Goal: Task Accomplishment & Management: Use online tool/utility

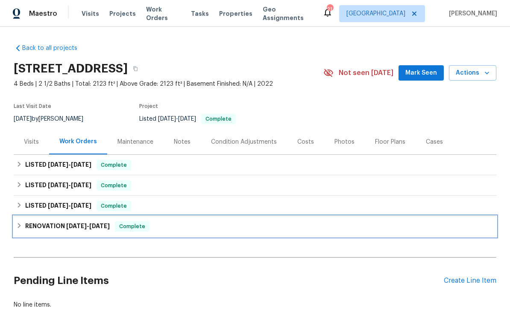
click at [62, 228] on h6 "RENOVATION 4/15/25 - 4/17/25" at bounding box center [67, 227] width 85 height 10
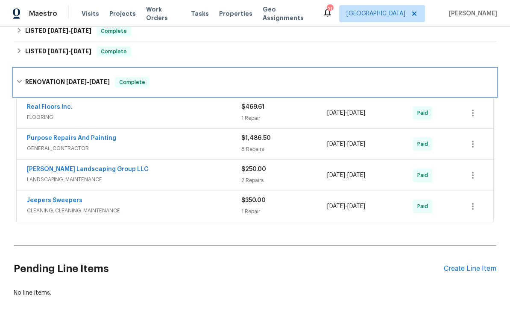
scroll to position [155, 0]
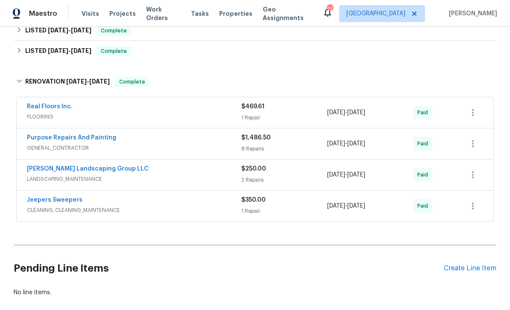
click at [164, 140] on div "Purpose Repairs And Painting" at bounding box center [134, 139] width 214 height 10
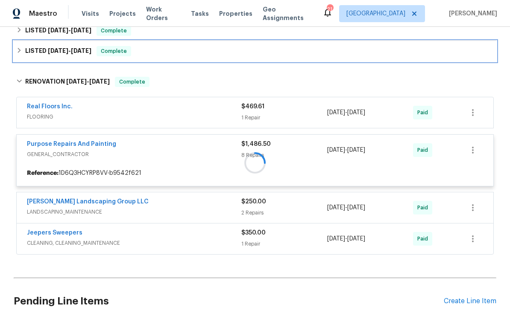
click at [237, 59] on div "LISTED 6/11/25 - 6/13/25 Complete" at bounding box center [255, 51] width 483 height 20
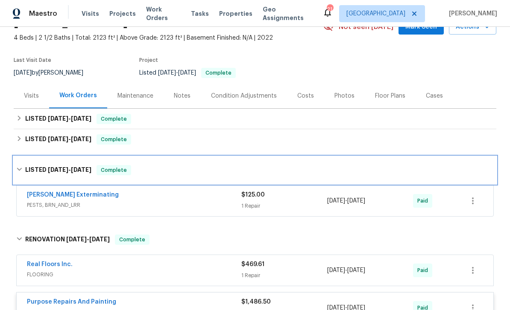
scroll to position [33, 0]
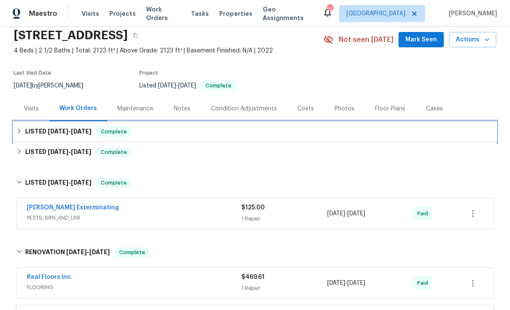
click at [195, 134] on div "LISTED 8/13/25 - 8/18/25 Complete" at bounding box center [254, 132] width 477 height 10
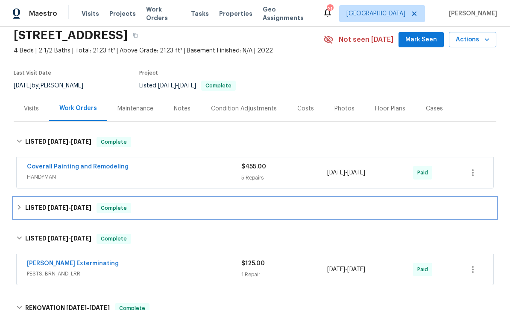
click at [179, 209] on div "LISTED 6/30/25 - 7/3/25 Complete" at bounding box center [254, 208] width 477 height 10
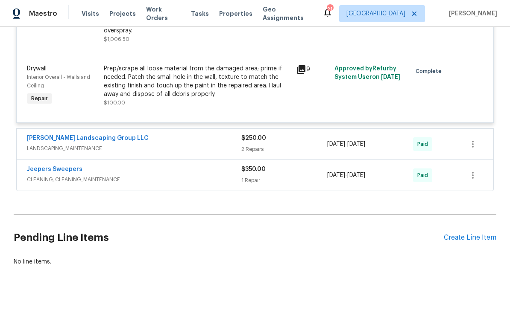
scroll to position [940, 0]
click at [450, 243] on div "Create Line Item" at bounding box center [470, 238] width 53 height 8
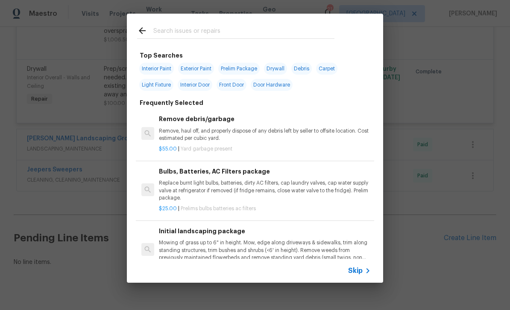
click at [275, 27] on input "text" at bounding box center [243, 32] width 181 height 13
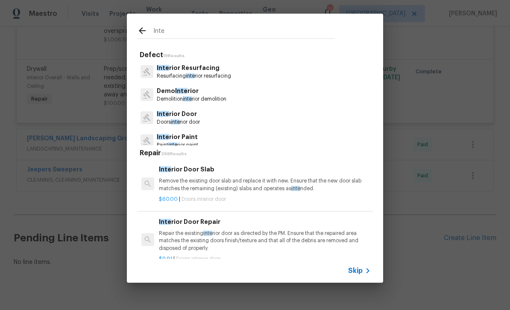
type input "Inte"
click at [153, 63] on div "Inte rior Resurfacing Resurfacing inte rior resurfacing" at bounding box center [255, 71] width 236 height 23
click at [196, 142] on p "Paint inte rior paint" at bounding box center [177, 145] width 41 height 7
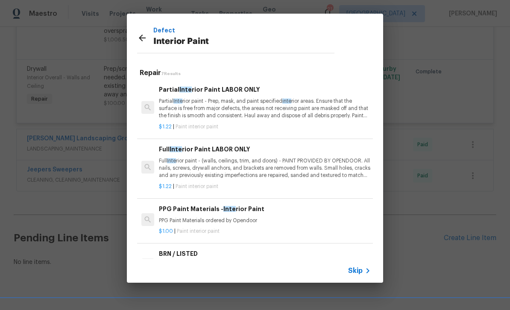
click at [277, 102] on p "Partial Inte rior paint - Prep, mask, and paint specified inte rior areas. Ensu…" at bounding box center [265, 109] width 212 height 22
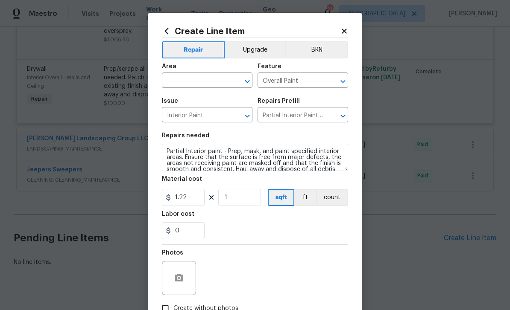
click at [251, 84] on icon "Open" at bounding box center [247, 81] width 10 height 10
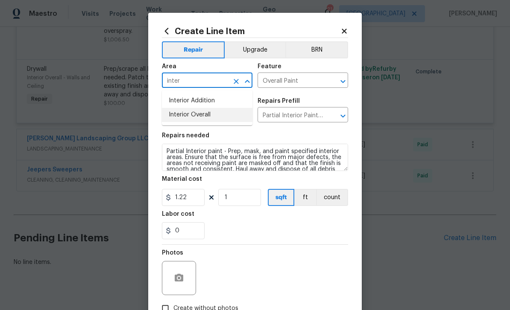
click at [223, 120] on li "Interior Overall" at bounding box center [207, 115] width 91 height 14
type input "Interior Overall"
click at [348, 31] on icon at bounding box center [344, 31] width 8 height 8
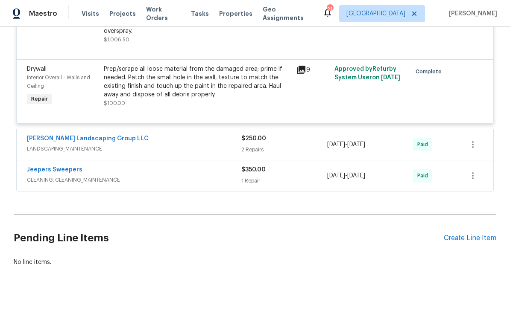
click at [451, 243] on div "Create Line Item" at bounding box center [470, 238] width 53 height 8
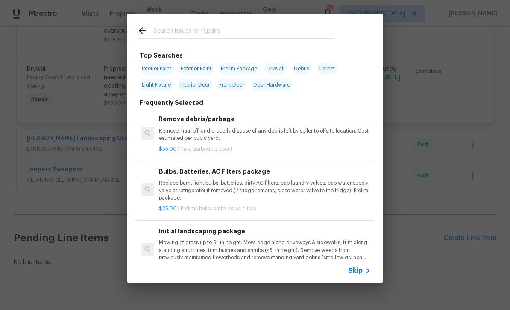
click at [256, 26] on input "text" at bounding box center [243, 32] width 181 height 13
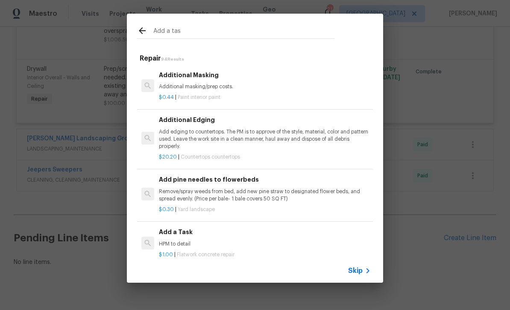
type input "Add a task"
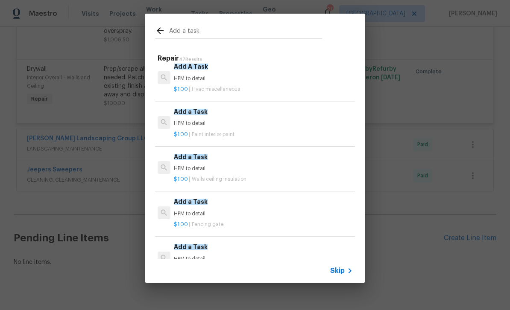
scroll to position [372, 0]
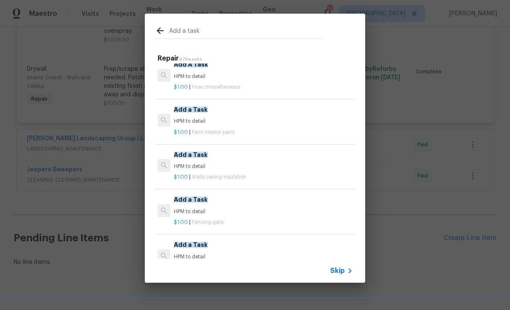
click at [233, 120] on p "HPM to detail" at bounding box center [263, 121] width 179 height 7
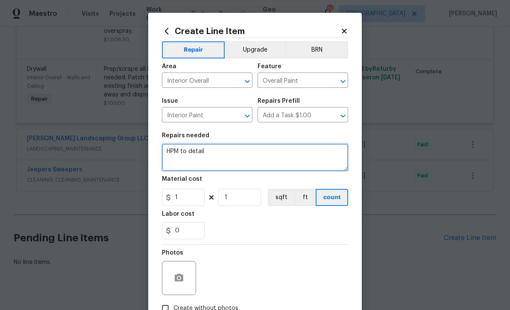
click at [256, 162] on textarea "HPM to detail" at bounding box center [255, 157] width 186 height 27
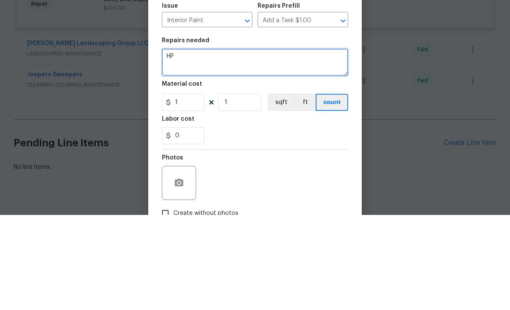
type textarea "H"
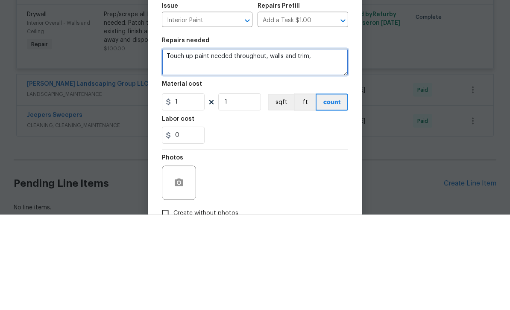
type textarea "Touch up paint needed throughout, walls and trim"
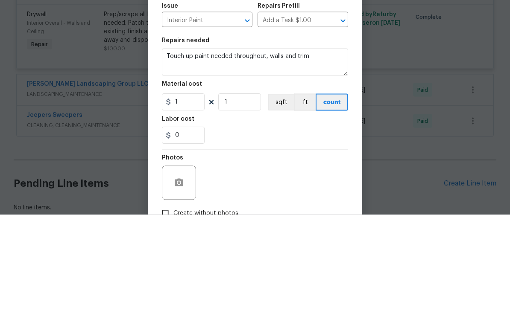
scroll to position [27, 0]
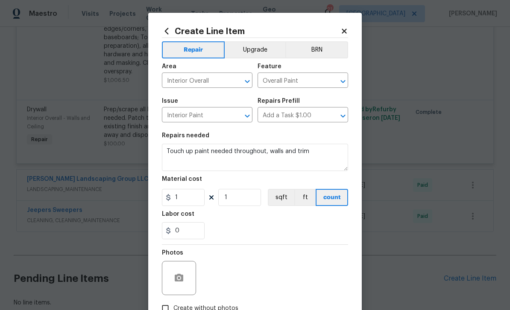
click at [343, 34] on icon at bounding box center [344, 31] width 8 height 8
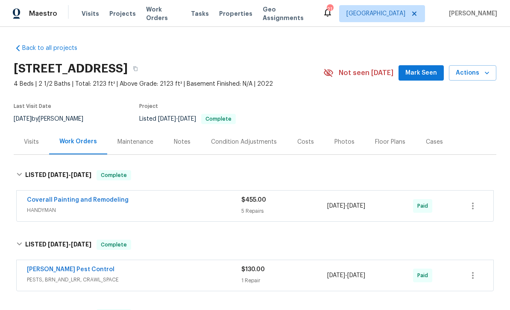
scroll to position [0, 0]
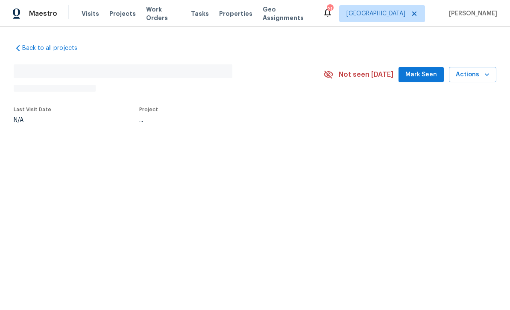
click at [165, 17] on span "Work Orders" at bounding box center [163, 13] width 35 height 17
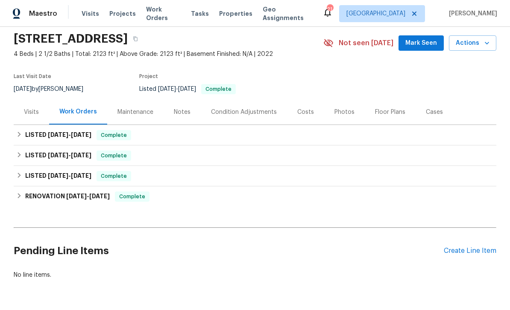
scroll to position [29, 0]
click at [451, 255] on div "Create Line Item" at bounding box center [470, 252] width 53 height 8
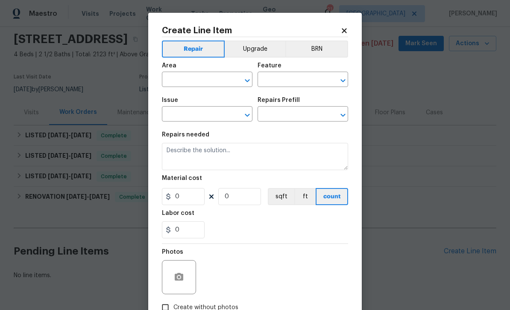
click at [250, 84] on icon "Open" at bounding box center [247, 81] width 10 height 10
type input "door"
type input "front"
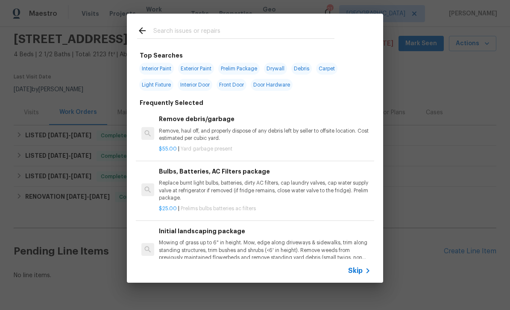
click at [188, 132] on p "Remove, haul off, and properly dispose of any debris left by seller to offsite …" at bounding box center [265, 135] width 212 height 15
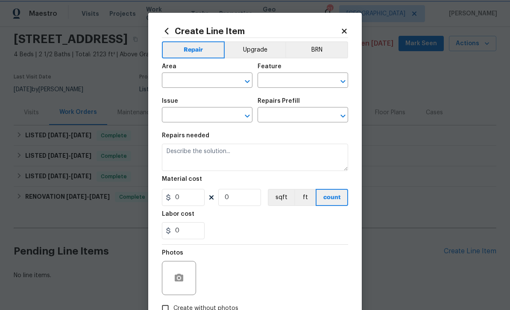
type input "Debris/garbage on site"
type input "Remove debris/garbage $55.00"
type textarea "Remove, haul off, and properly dispose of any debris left by seller to offsite …"
type input "55"
type input "1"
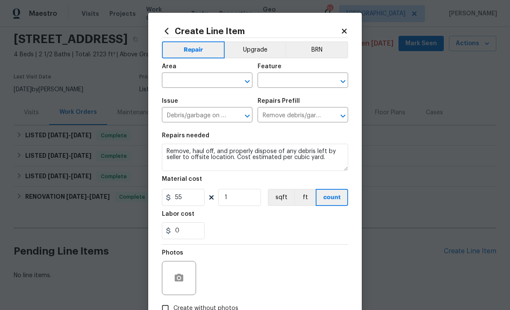
click at [347, 30] on icon at bounding box center [344, 31] width 8 height 8
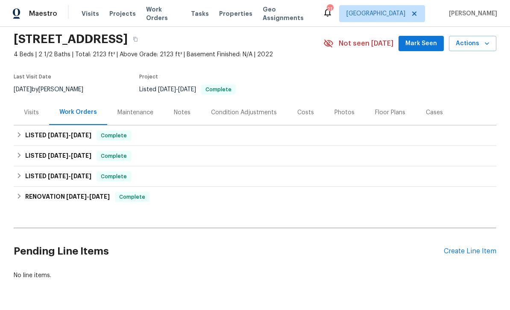
click at [456, 250] on div "Create Line Item" at bounding box center [470, 252] width 53 height 8
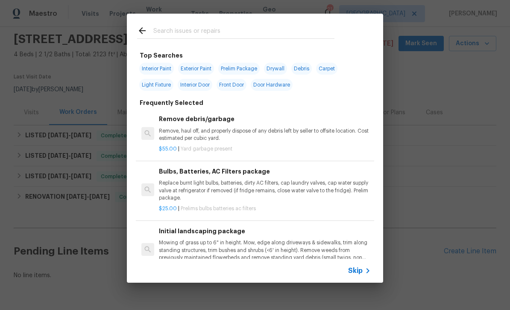
click at [272, 37] on input "text" at bounding box center [243, 32] width 181 height 13
type input "Front door knob"
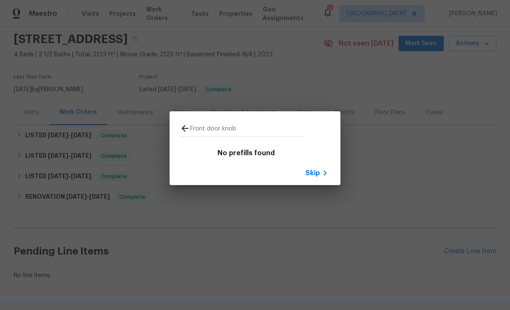
click at [319, 173] on span "Skip" at bounding box center [312, 173] width 15 height 9
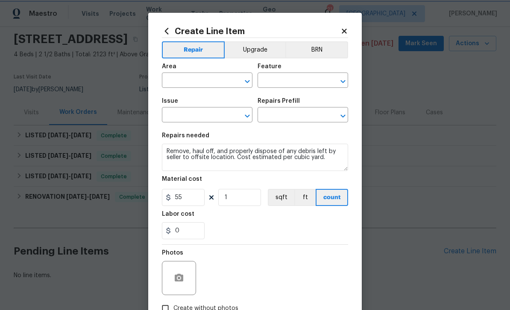
type input "Debris/garbage on site"
type input "Remove debris/garbage $55.00"
click at [249, 78] on icon "Open" at bounding box center [247, 81] width 10 height 10
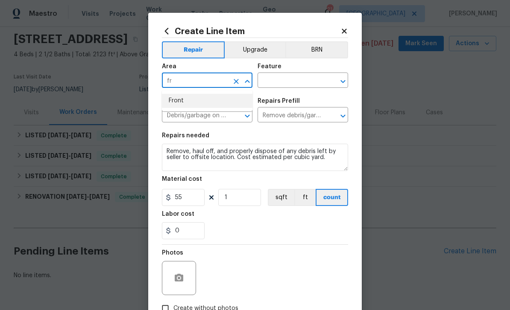
click at [210, 102] on li "Front" at bounding box center [207, 101] width 91 height 14
type input "Front"
click at [297, 87] on input "text" at bounding box center [290, 81] width 67 height 13
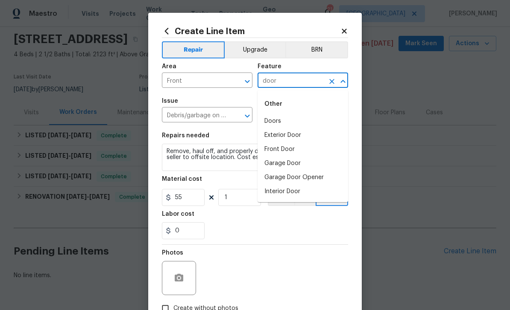
click at [286, 119] on li "Doors" at bounding box center [302, 121] width 91 height 14
type input "Doors"
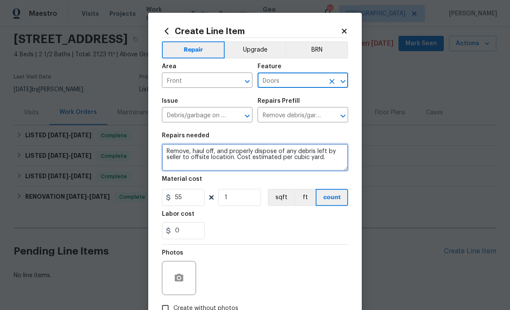
click at [170, 155] on textarea "Remove, haul off, and properly dispose of any debris left by seller to offsite …" at bounding box center [255, 157] width 186 height 27
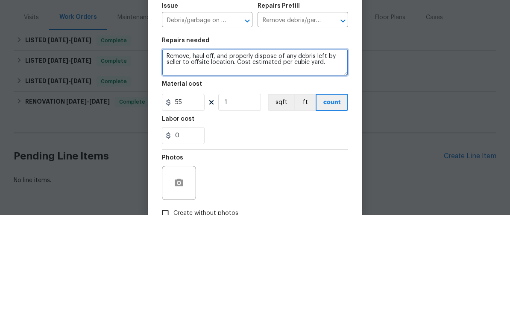
click at [195, 144] on textarea "Remove, haul off, and properly dispose of any debris left by seller to offsite …" at bounding box center [255, 157] width 186 height 27
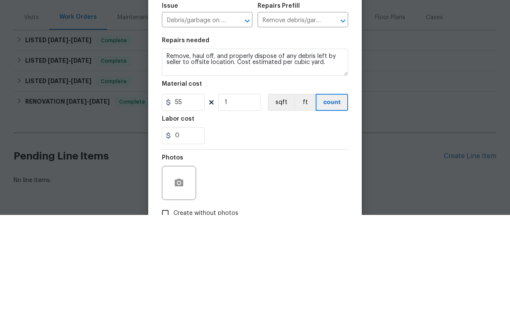
scroll to position [27, 0]
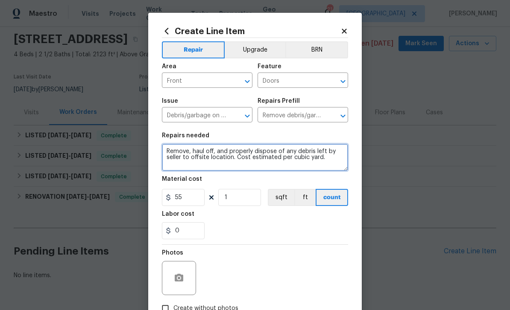
click at [276, 146] on textarea "Remove, haul off, and properly dispose of any debris left by seller to offsite …" at bounding box center [255, 157] width 186 height 27
type textarea "Front door knob is broken and needs replaced with a passage knob. Remove and re…"
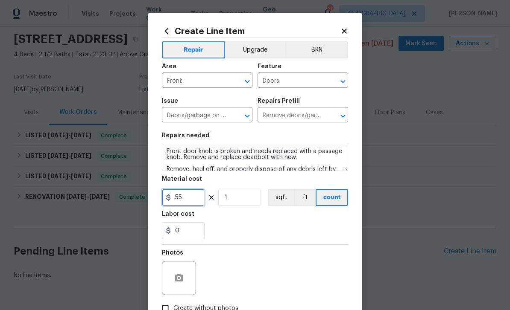
click at [193, 200] on input "55" at bounding box center [183, 197] width 43 height 17
type input "75"
click at [178, 278] on icon "button" at bounding box center [179, 278] width 9 height 8
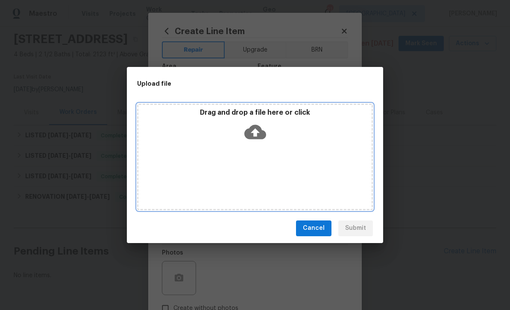
click at [250, 140] on icon at bounding box center [255, 132] width 22 height 22
